Goal: Task Accomplishment & Management: Use online tool/utility

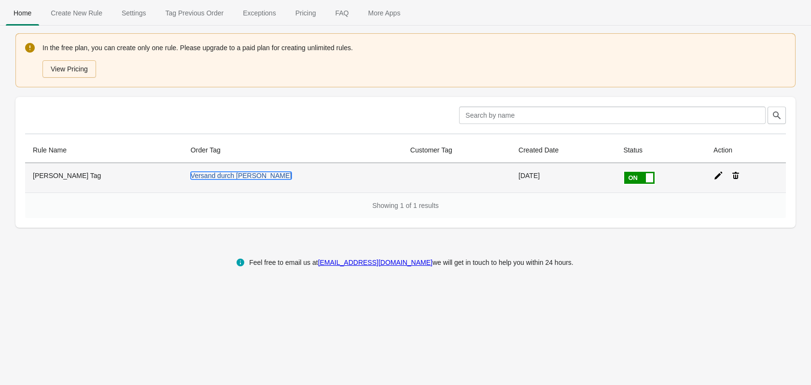
click at [191, 176] on link "Versand durch [PERSON_NAME]" at bounding box center [241, 176] width 101 height 8
click at [706, 181] on td at bounding box center [746, 177] width 80 height 29
click at [714, 176] on icon at bounding box center [718, 176] width 8 height 8
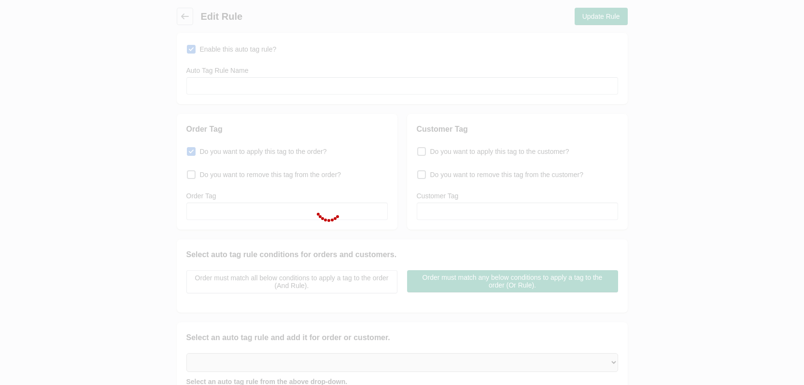
type input "[PERSON_NAME] Tag"
checkbox input "true"
type input "Versand durch [PERSON_NAME]"
